Goal: Information Seeking & Learning: Learn about a topic

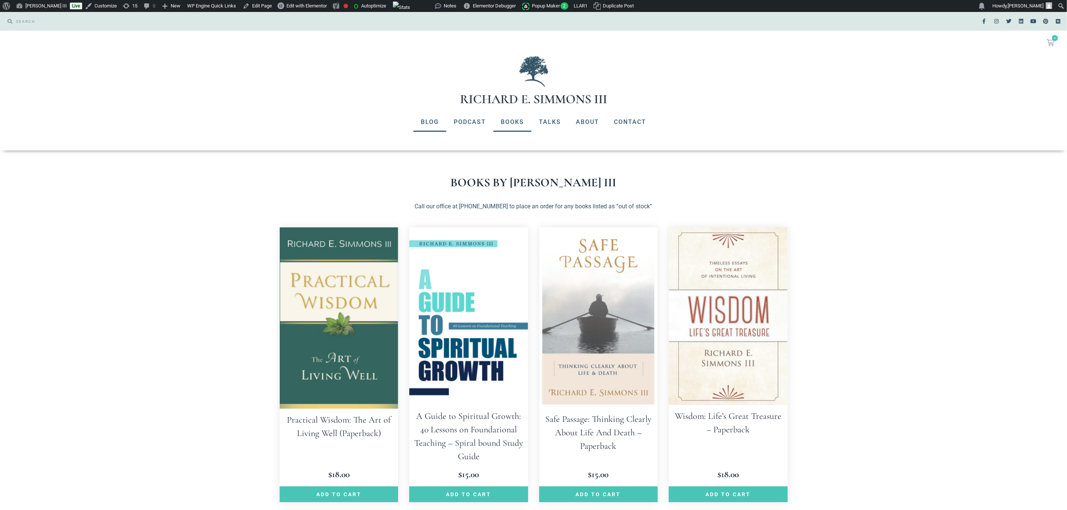
click at [423, 121] on link "Blog" at bounding box center [429, 121] width 33 height 19
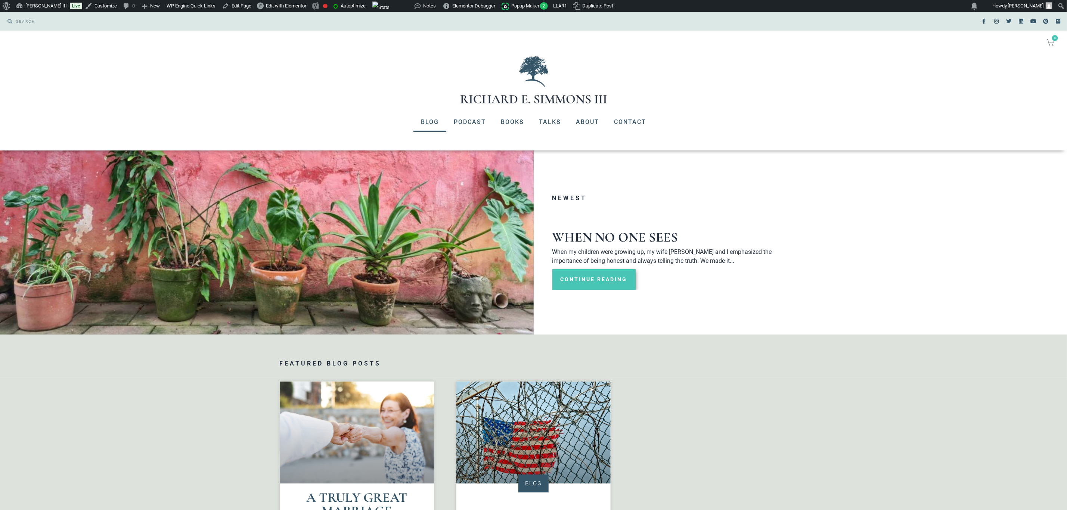
click at [591, 285] on link "Continue Reading" at bounding box center [593, 279] width 83 height 21
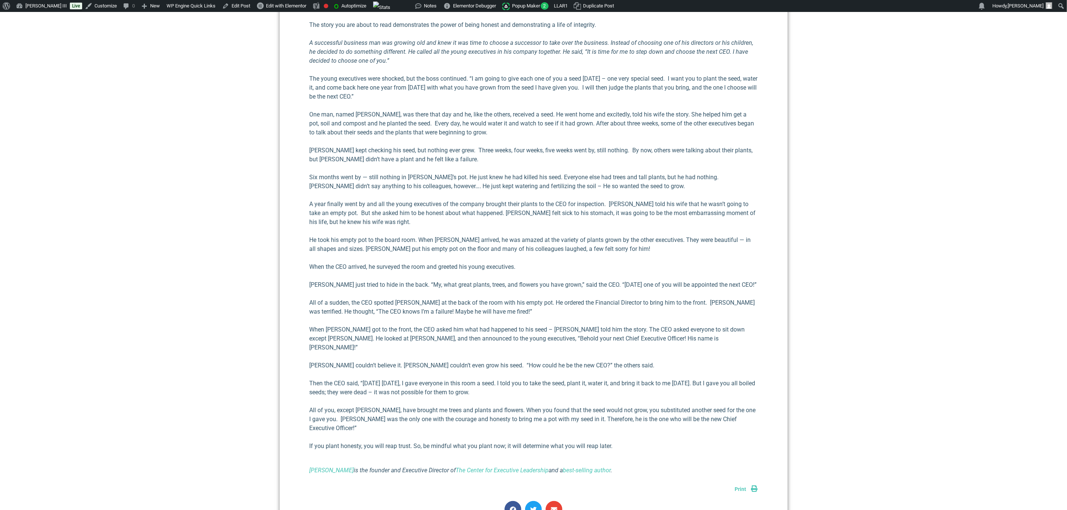
scroll to position [560, 0]
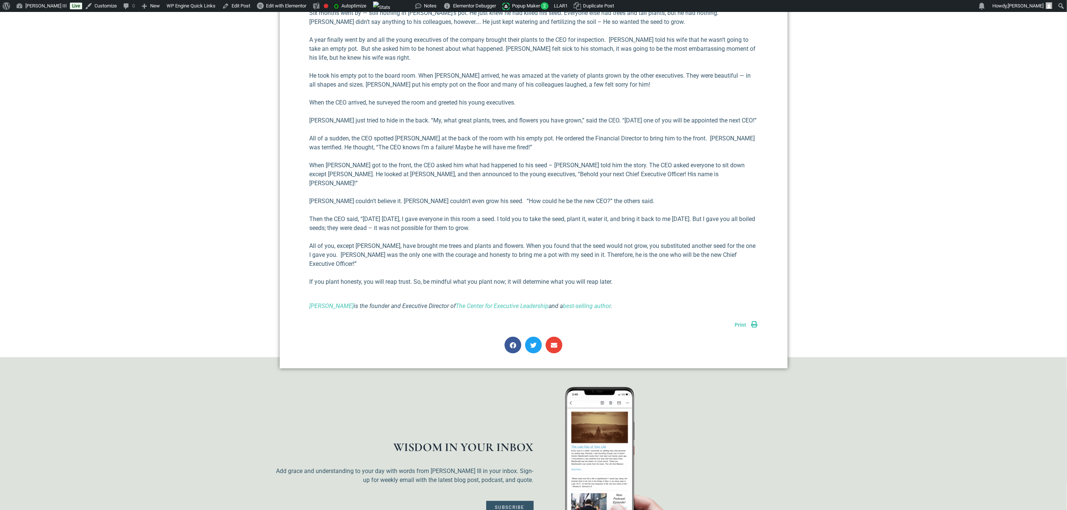
click at [419, 302] on icon "Richard E Simmons III is the founder and Executive Director of The Center for E…" at bounding box center [460, 305] width 303 height 7
copy div "Richard E Simmons III is the founder and Executive Director of The Center for E…"
